Goal: Information Seeking & Learning: Learn about a topic

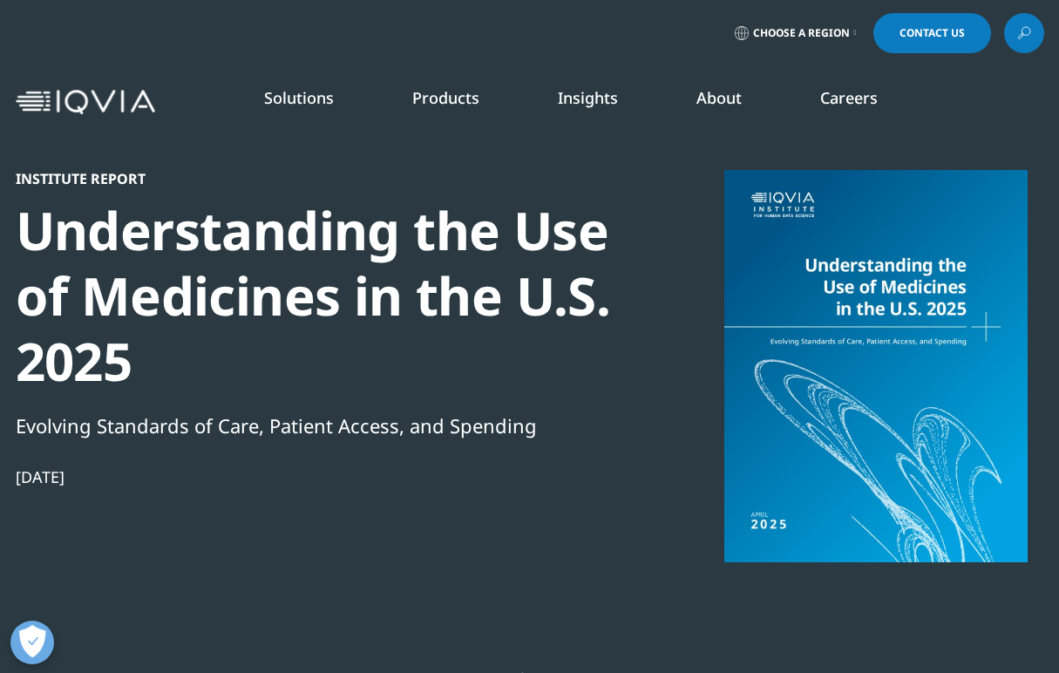
click at [585, 94] on link "Insights" at bounding box center [588, 97] width 60 height 21
click at [114, 332] on link "DISCOVER INSIGHTS" at bounding box center [135, 338] width 201 height 15
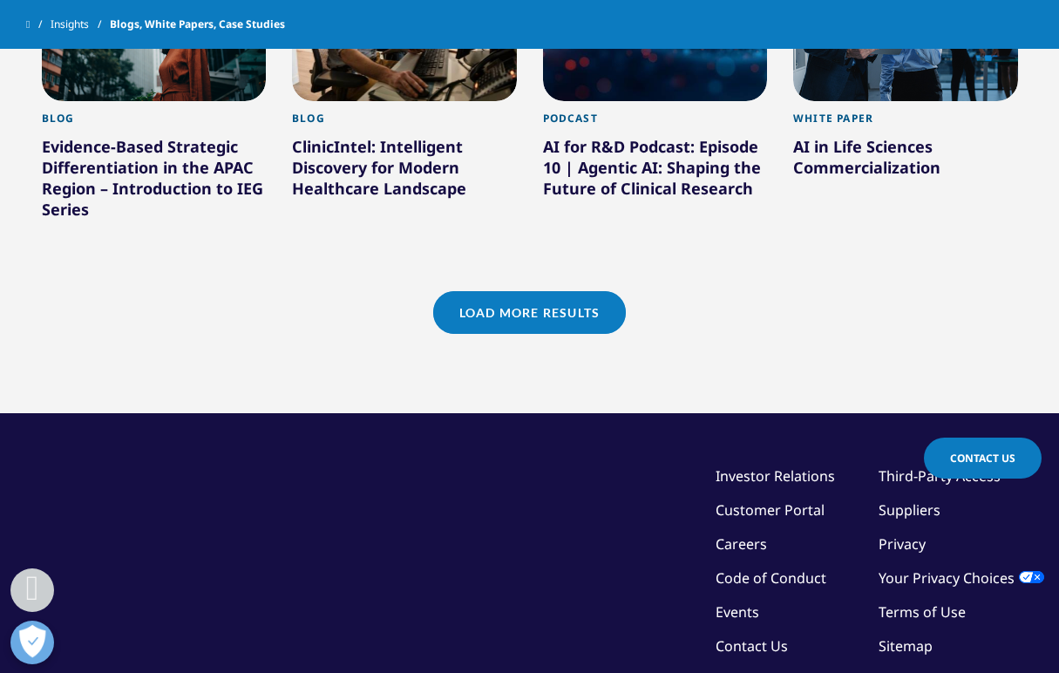
scroll to position [1744, 0]
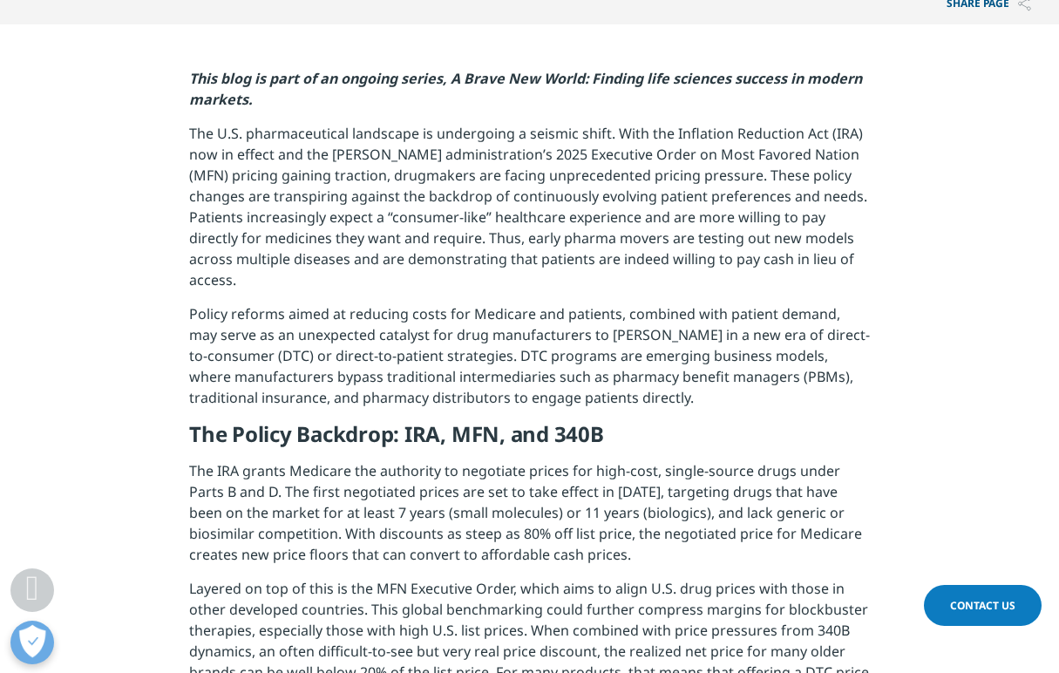
scroll to position [785, 0]
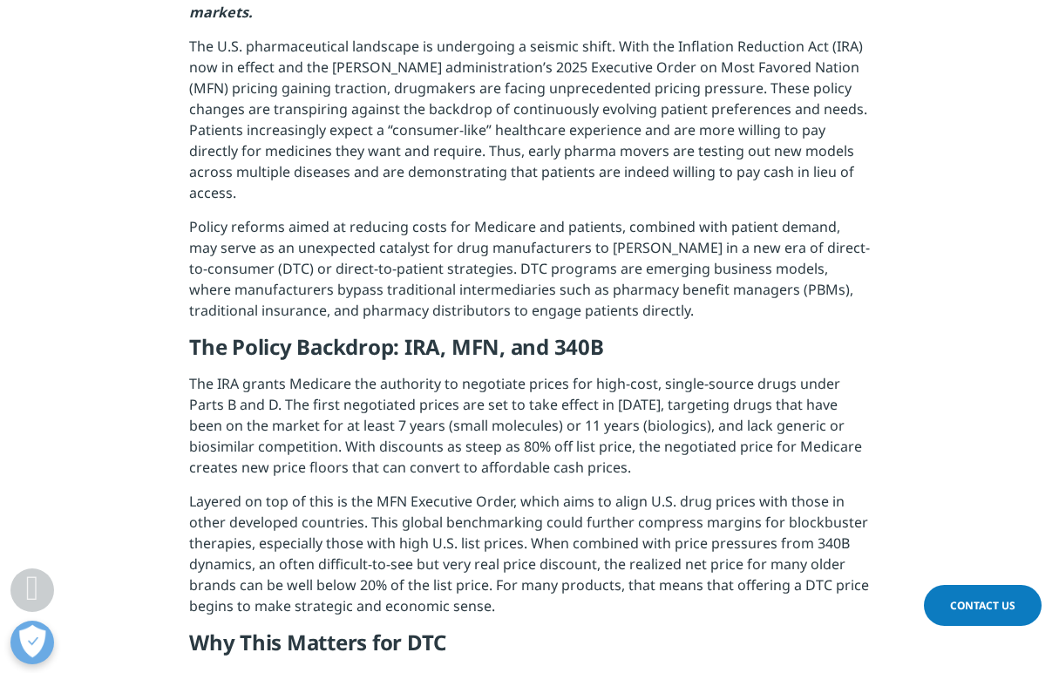
click at [521, 176] on p "The U.S. pharmaceutical landscape is undergoing a seismic shift. With the Infla…" at bounding box center [529, 126] width 681 height 181
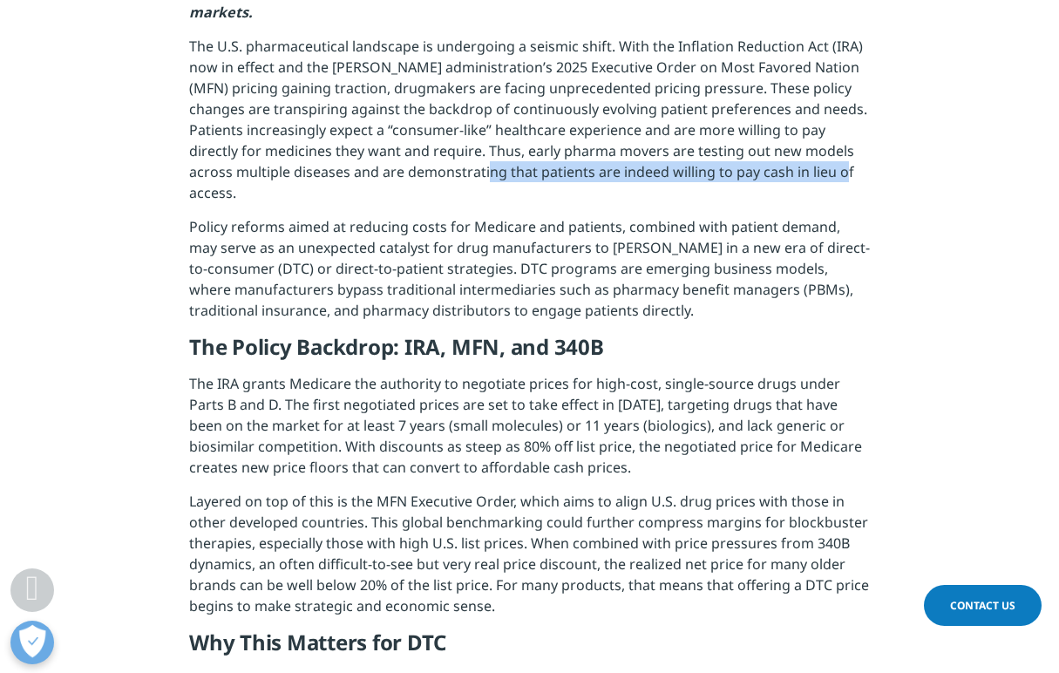
drag, startPoint x: 521, startPoint y: 176, endPoint x: 826, endPoint y: 169, distance: 304.4
click at [826, 169] on p "The U.S. pharmaceutical landscape is undergoing a seismic shift. With the Infla…" at bounding box center [529, 126] width 681 height 181
copy p "patients are indeed willing to pay cash in lieu of access"
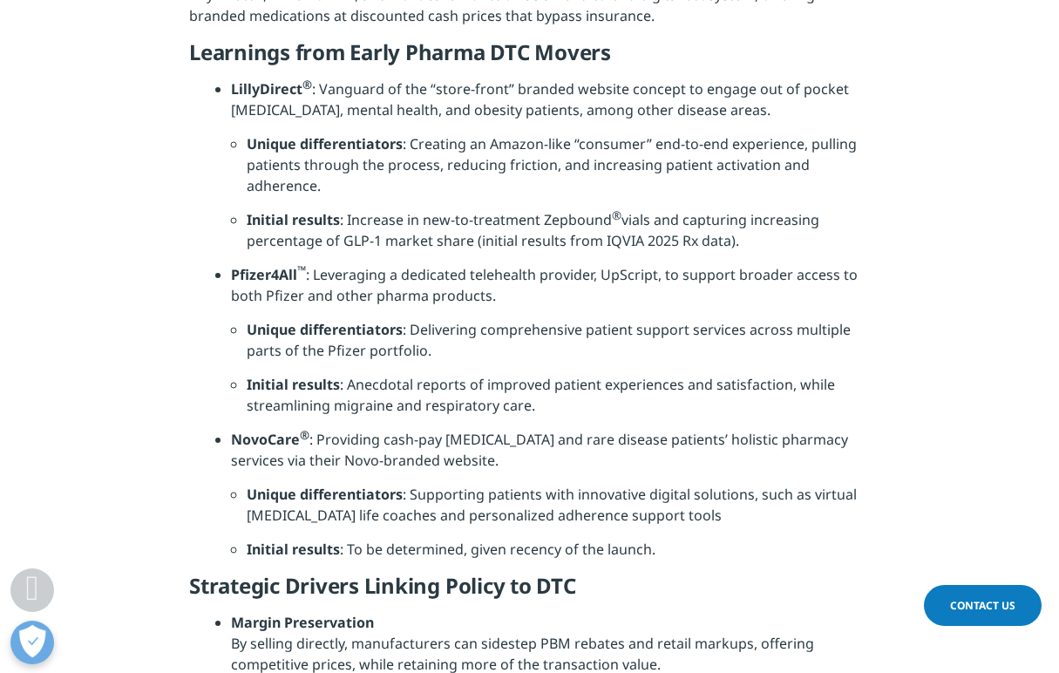
scroll to position [1657, 0]
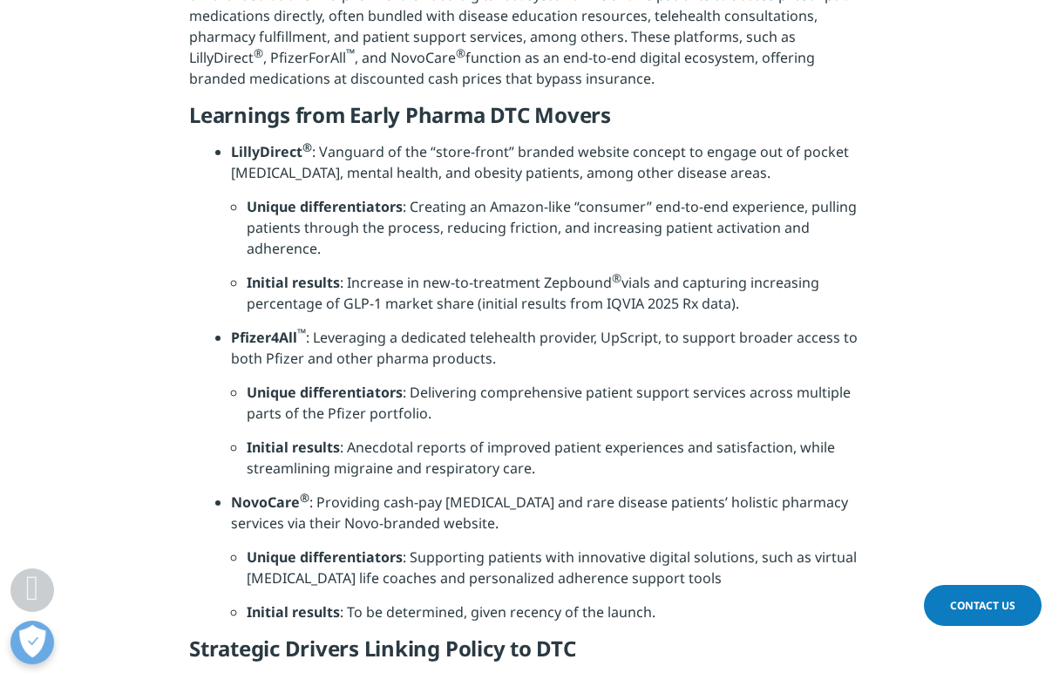
scroll to position [1395, 0]
